Goal: Task Accomplishment & Management: Manage account settings

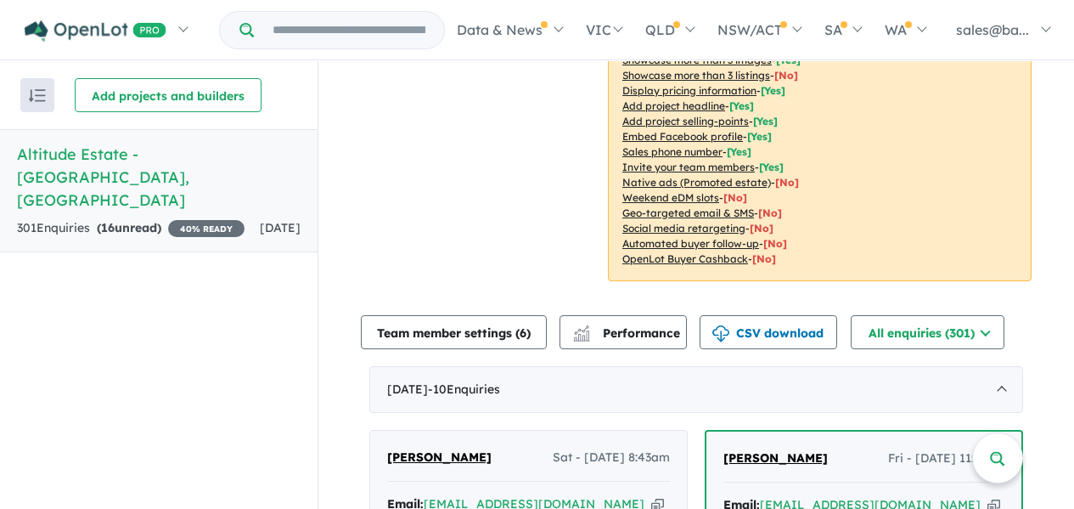
scroll to position [280, 0]
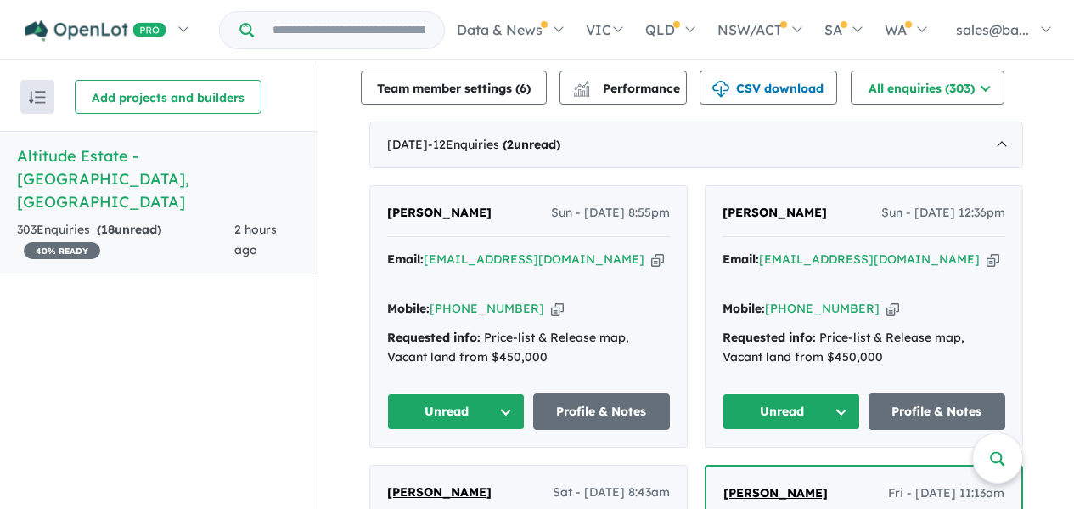
scroll to position [525, 0]
click at [498, 394] on button "Unread" at bounding box center [456, 412] width 138 height 37
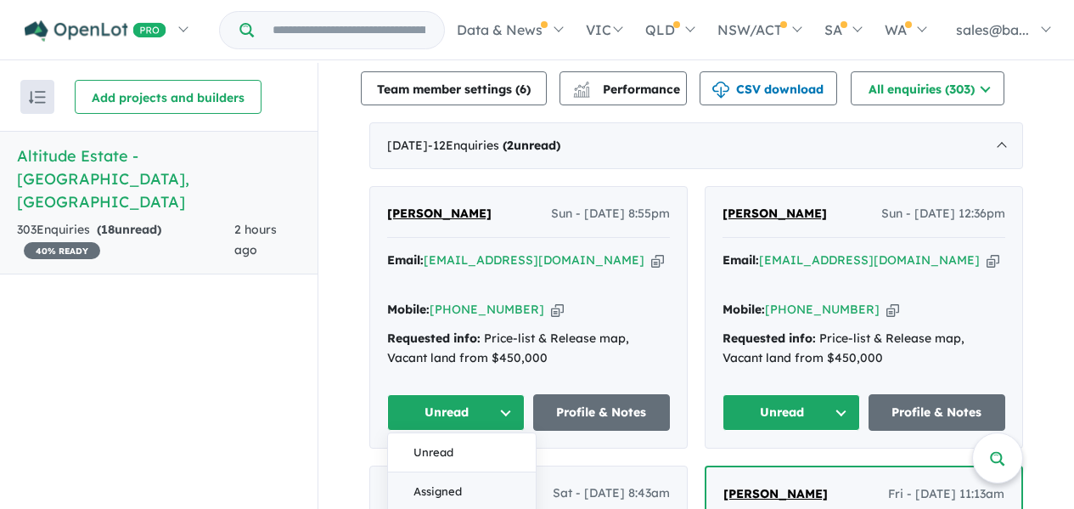
click at [453, 472] on button "Assigned" at bounding box center [462, 491] width 148 height 39
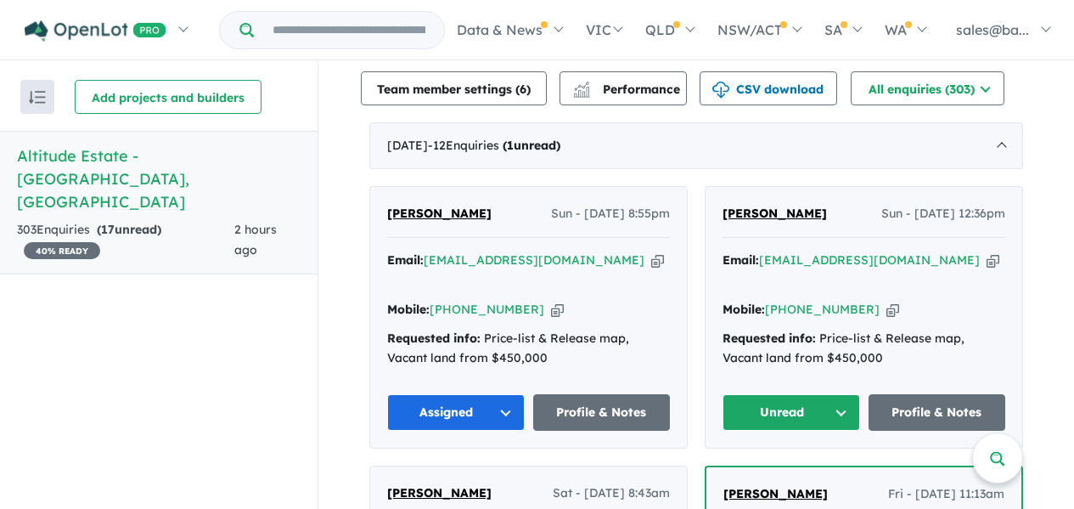
click at [816, 394] on button "Unread" at bounding box center [792, 412] width 138 height 37
click at [775, 472] on button "Assigned" at bounding box center [798, 491] width 148 height 39
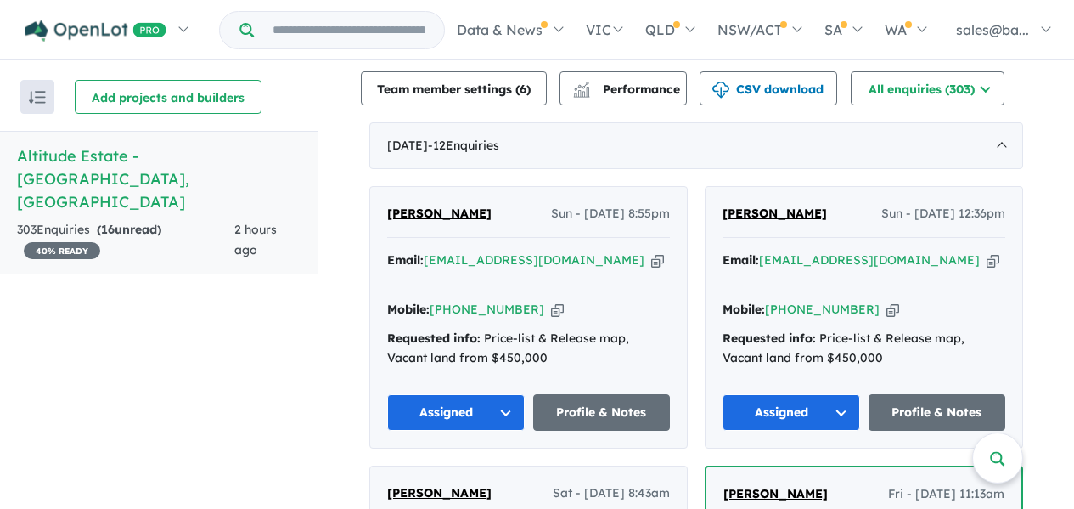
click at [266, 387] on div "Recent enquiries first Most unread enquiries first Most enquiries first By name…" at bounding box center [159, 287] width 318 height 448
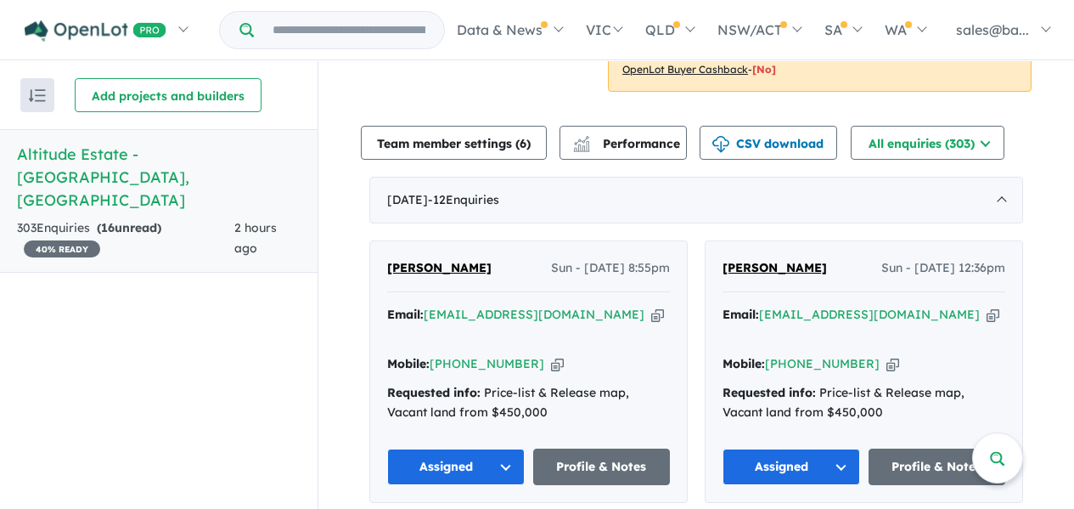
scroll to position [468, 0]
click at [651, 307] on icon "button" at bounding box center [657, 316] width 13 height 18
click at [501, 449] on button "Assigned" at bounding box center [456, 467] width 138 height 37
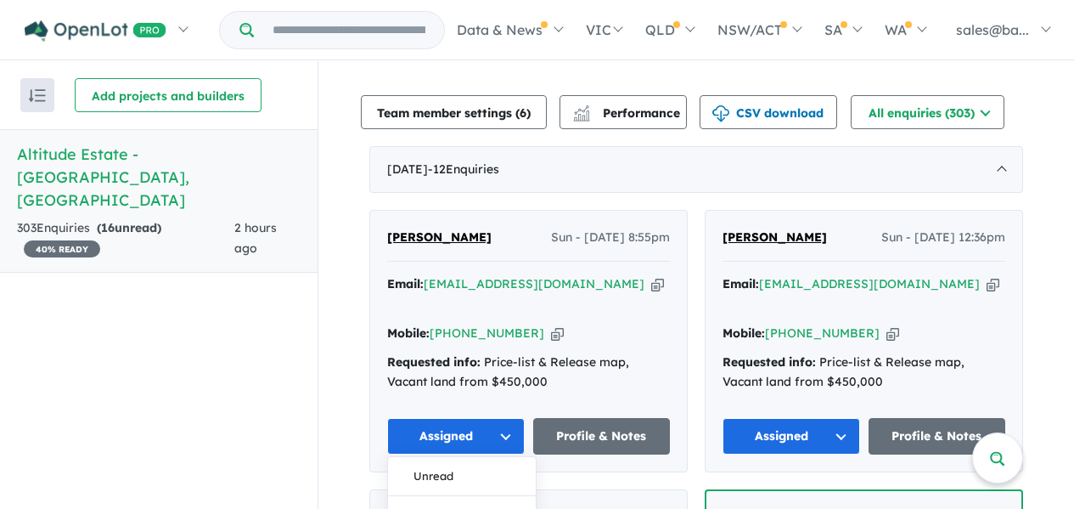
scroll to position [498, 0]
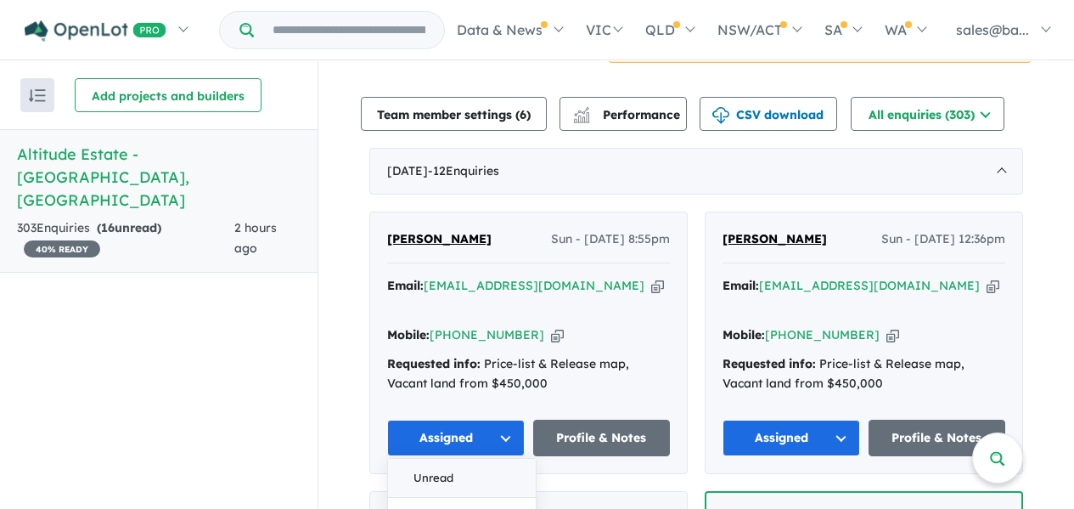
click at [477, 459] on button "Unread" at bounding box center [462, 478] width 148 height 39
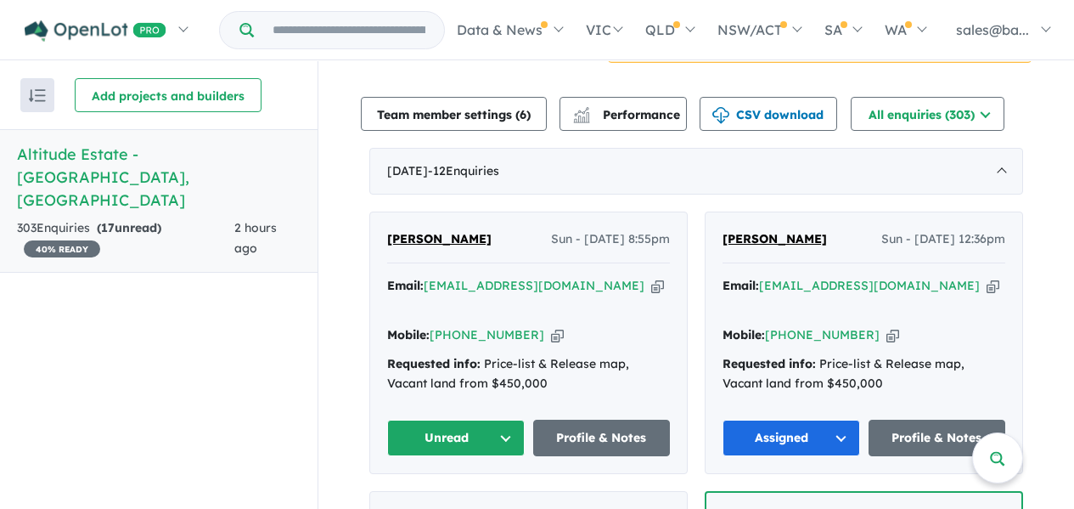
click at [789, 420] on button "Assigned" at bounding box center [792, 438] width 138 height 37
click at [758, 459] on button "Unread" at bounding box center [798, 478] width 148 height 39
click at [270, 386] on div "Recent enquiries first Most unread enquiries first Most enquiries first By name…" at bounding box center [159, 285] width 318 height 448
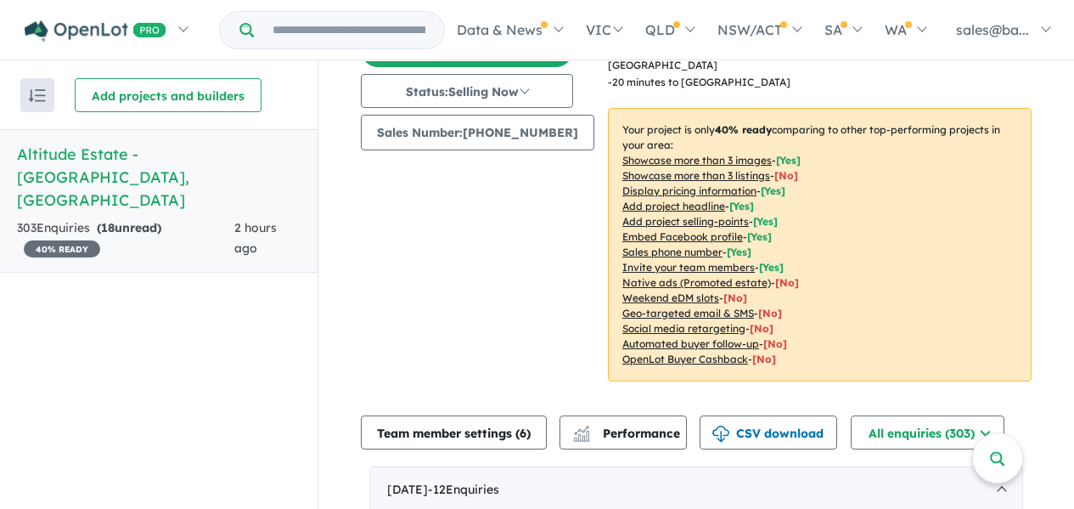
scroll to position [0, 0]
